Goal: Information Seeking & Learning: Learn about a topic

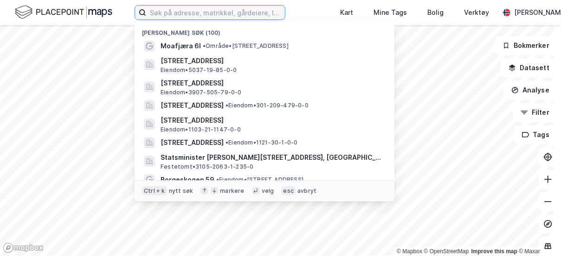
click at [158, 7] on input at bounding box center [215, 13] width 139 height 14
paste input "Borgerskogen 1 Sandefjord"
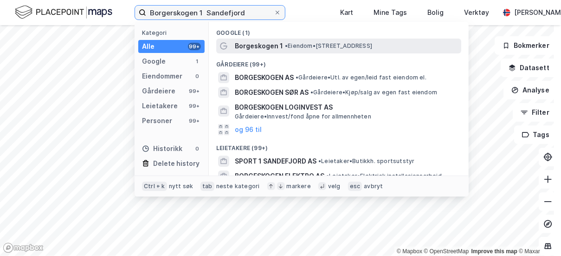
type input "Borgerskogen 1 Sandefjord"
click at [267, 47] on span "Borgeskogen 1" at bounding box center [259, 45] width 48 height 11
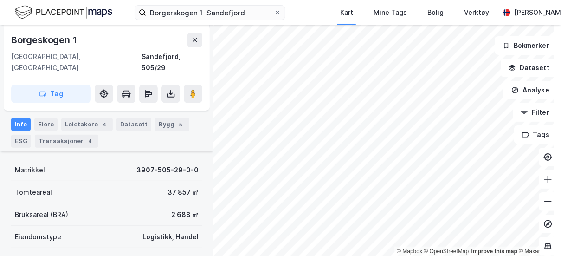
scroll to position [108, 0]
click at [75, 122] on div "Leietakere 4" at bounding box center [86, 124] width 51 height 13
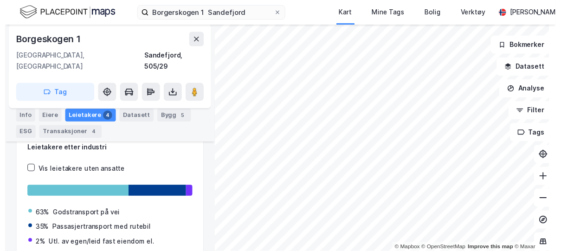
scroll to position [132, 0]
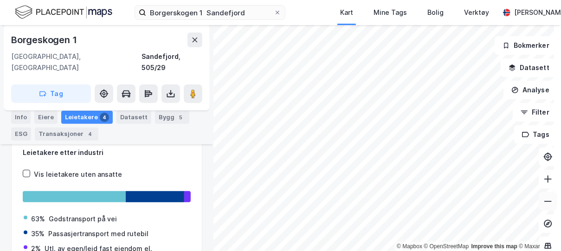
click at [544, 199] on icon at bounding box center [547, 201] width 9 height 9
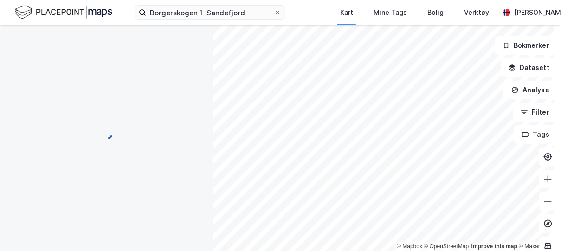
scroll to position [95, 0]
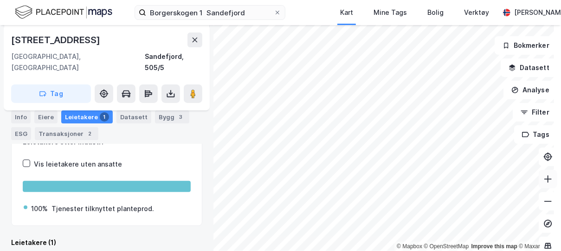
click at [539, 180] on button at bounding box center [548, 179] width 19 height 19
